Goal: Check status: Check status

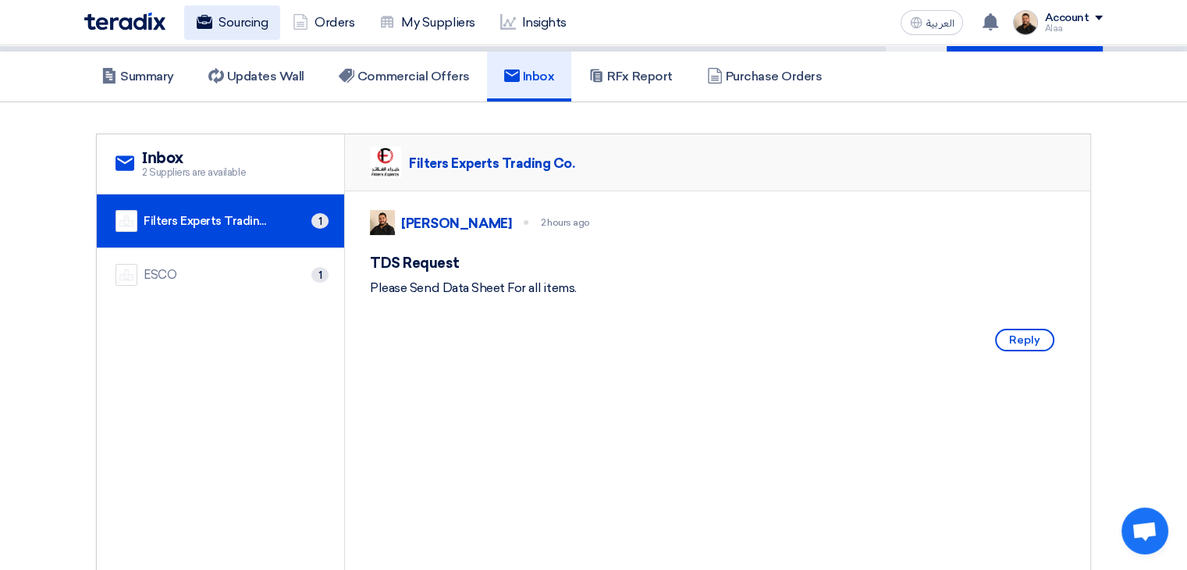
click at [253, 32] on link "Sourcing" at bounding box center [232, 22] width 96 height 34
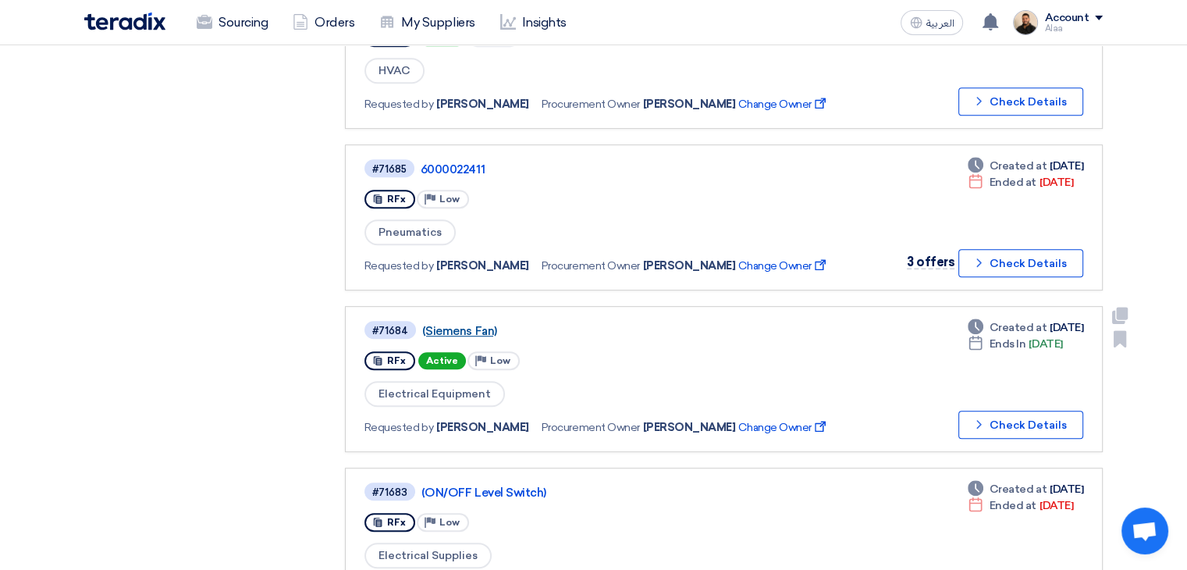
scroll to position [703, 0]
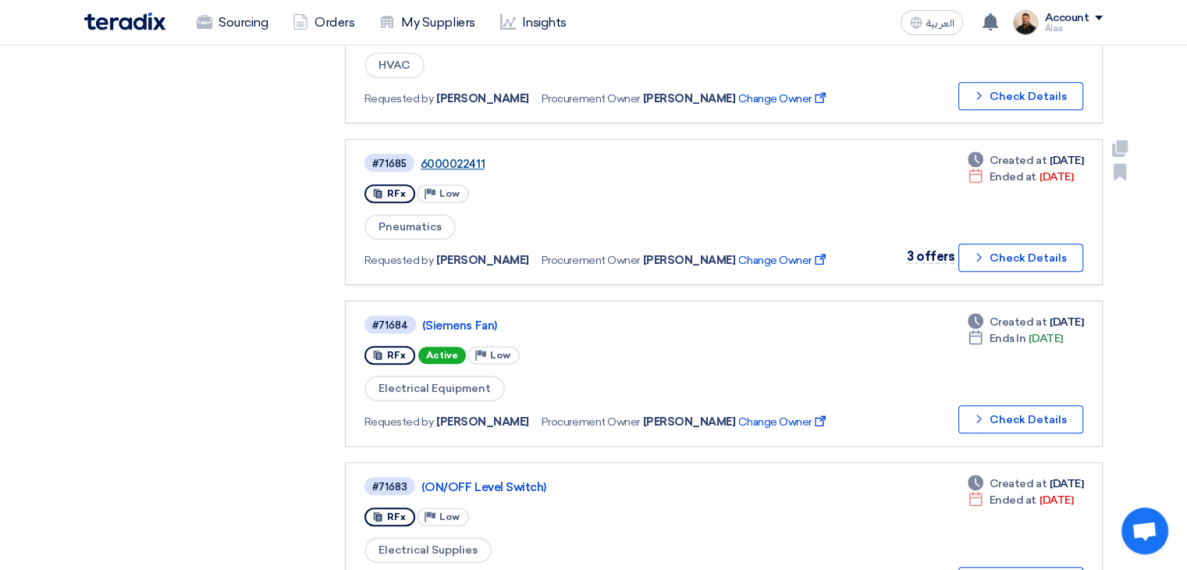
click at [457, 158] on link "6000022411" at bounding box center [616, 164] width 390 height 14
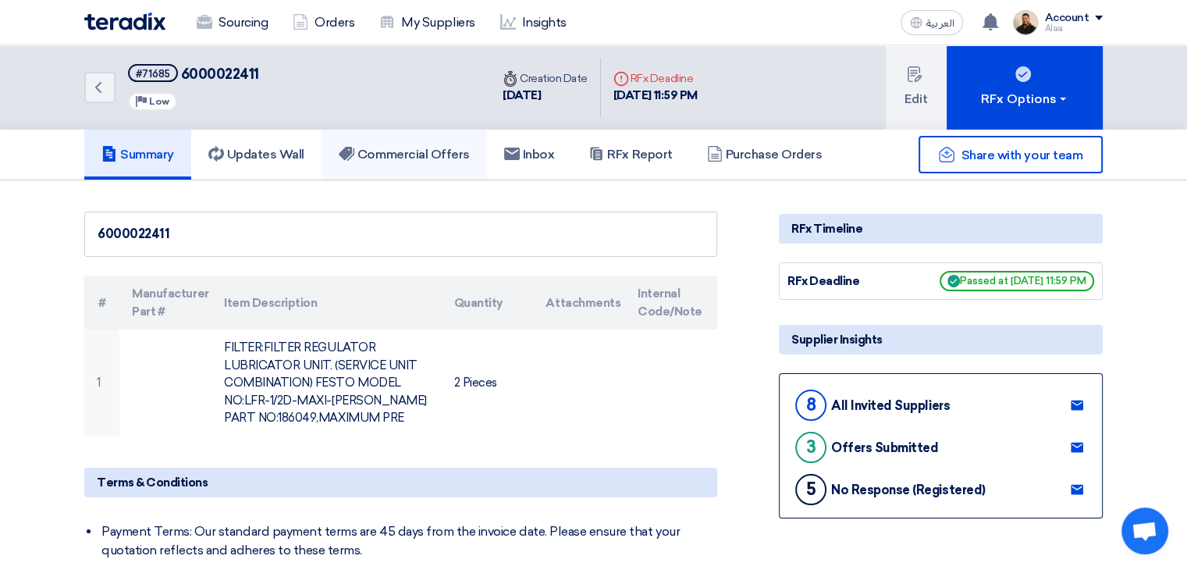
click at [433, 169] on link "Commercial Offers" at bounding box center [405, 155] width 166 height 50
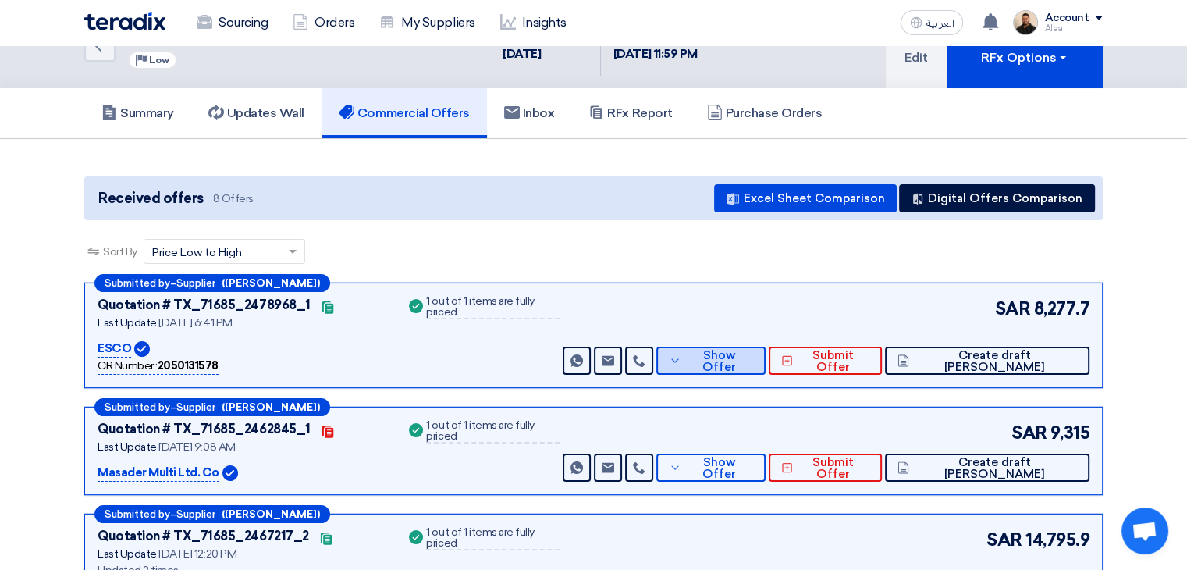
scroll to position [78, 0]
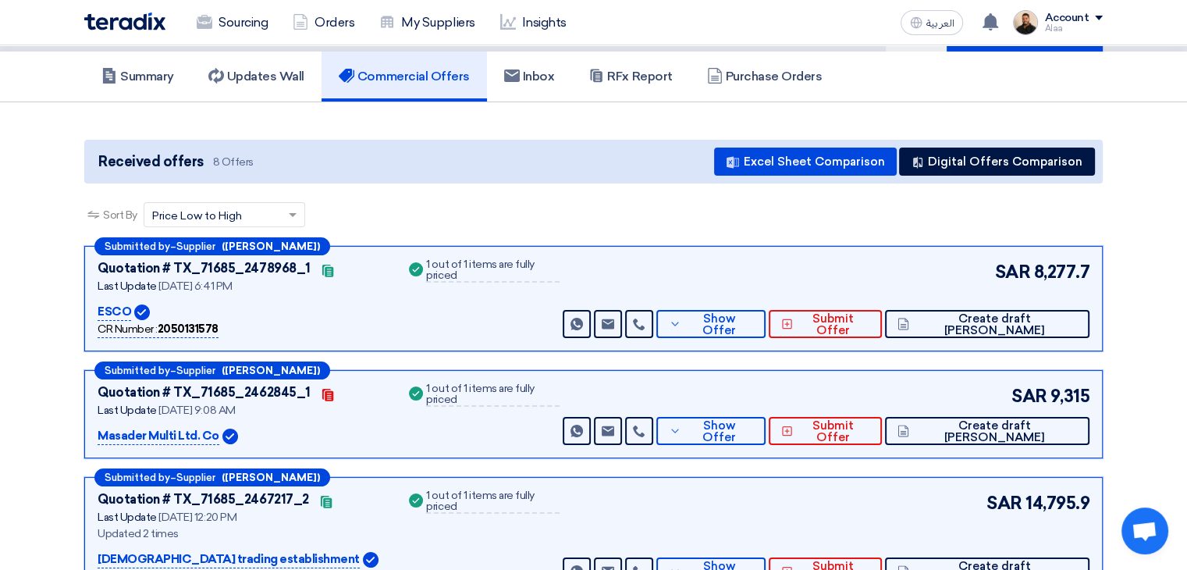
drag, startPoint x: 1040, startPoint y: 269, endPoint x: 1106, endPoint y: 272, distance: 66.4
click at [899, 272] on div "SAR 8,277.7 Send Message Send Message" at bounding box center [825, 298] width 530 height 79
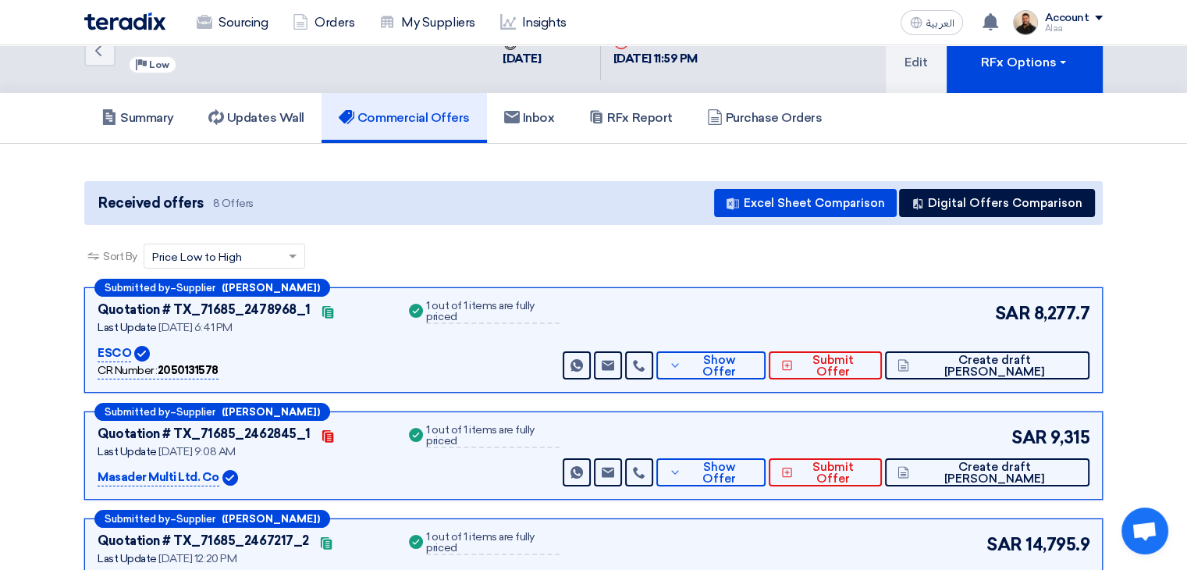
scroll to position [0, 0]
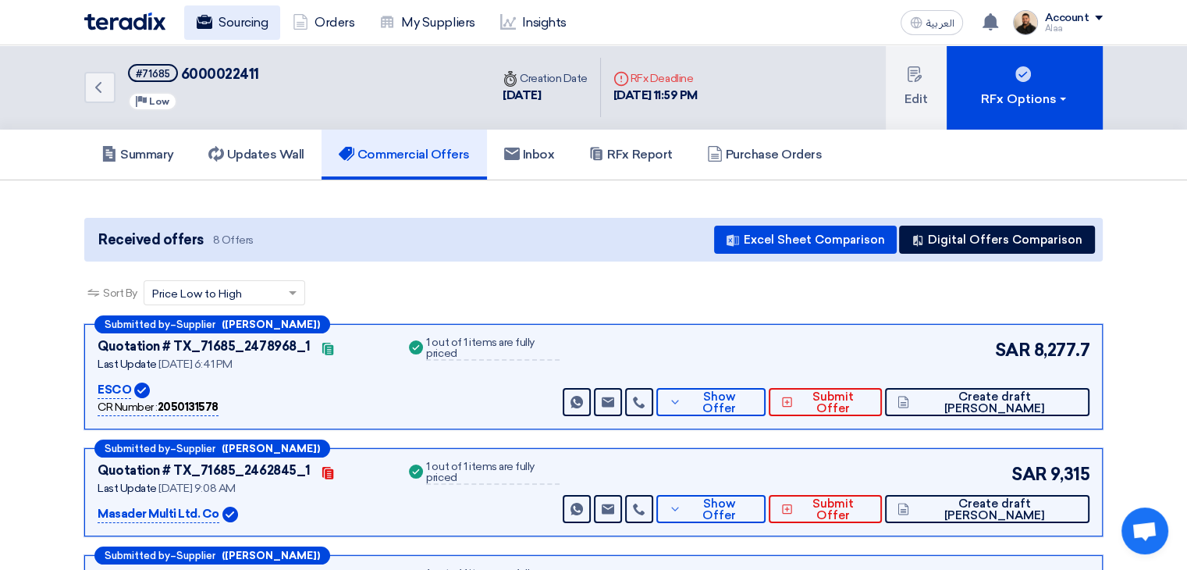
click at [247, 37] on link "Sourcing" at bounding box center [232, 22] width 96 height 34
